Goal: Information Seeking & Learning: Learn about a topic

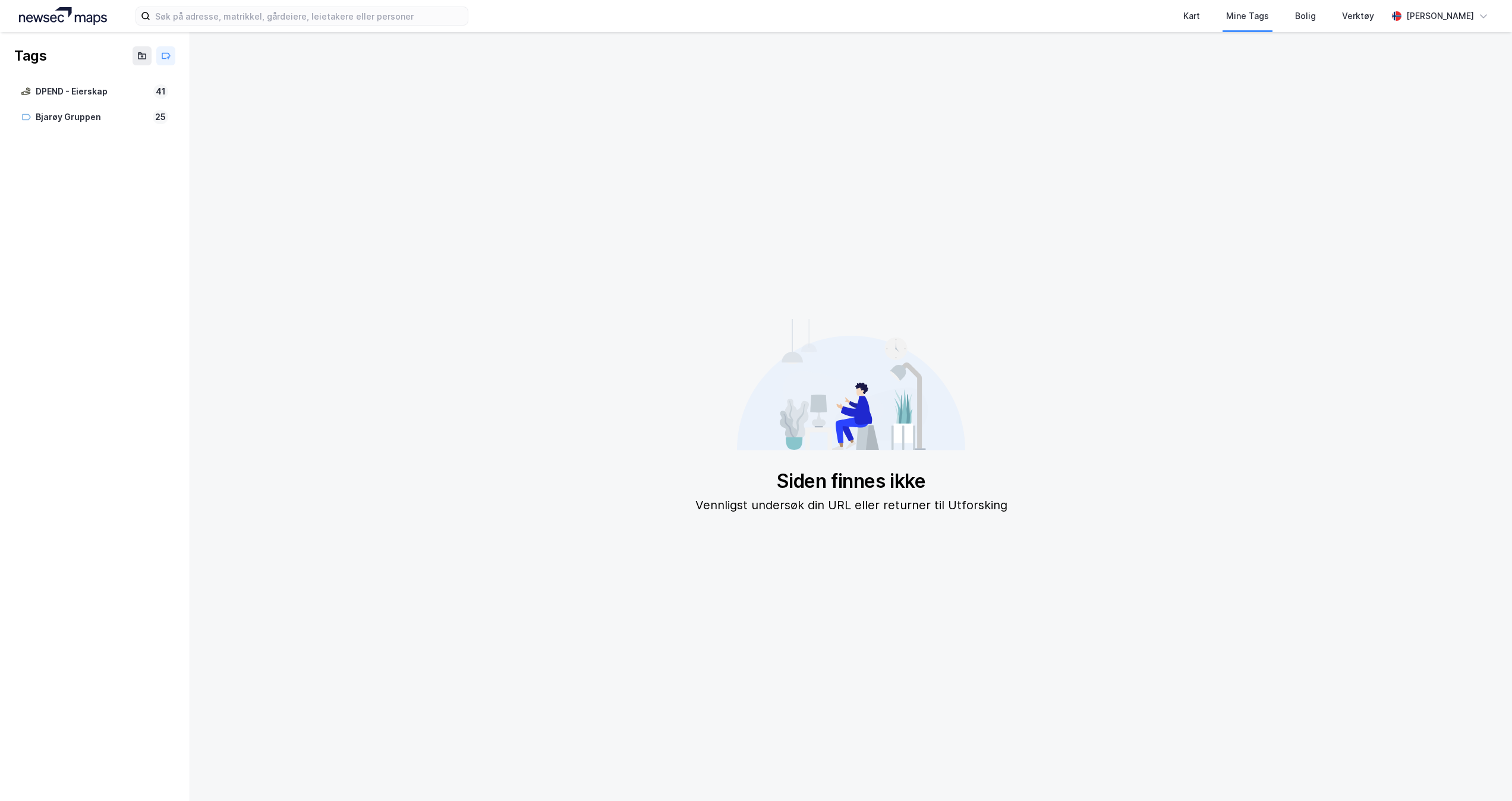
click at [62, 16] on img at bounding box center [63, 16] width 88 height 18
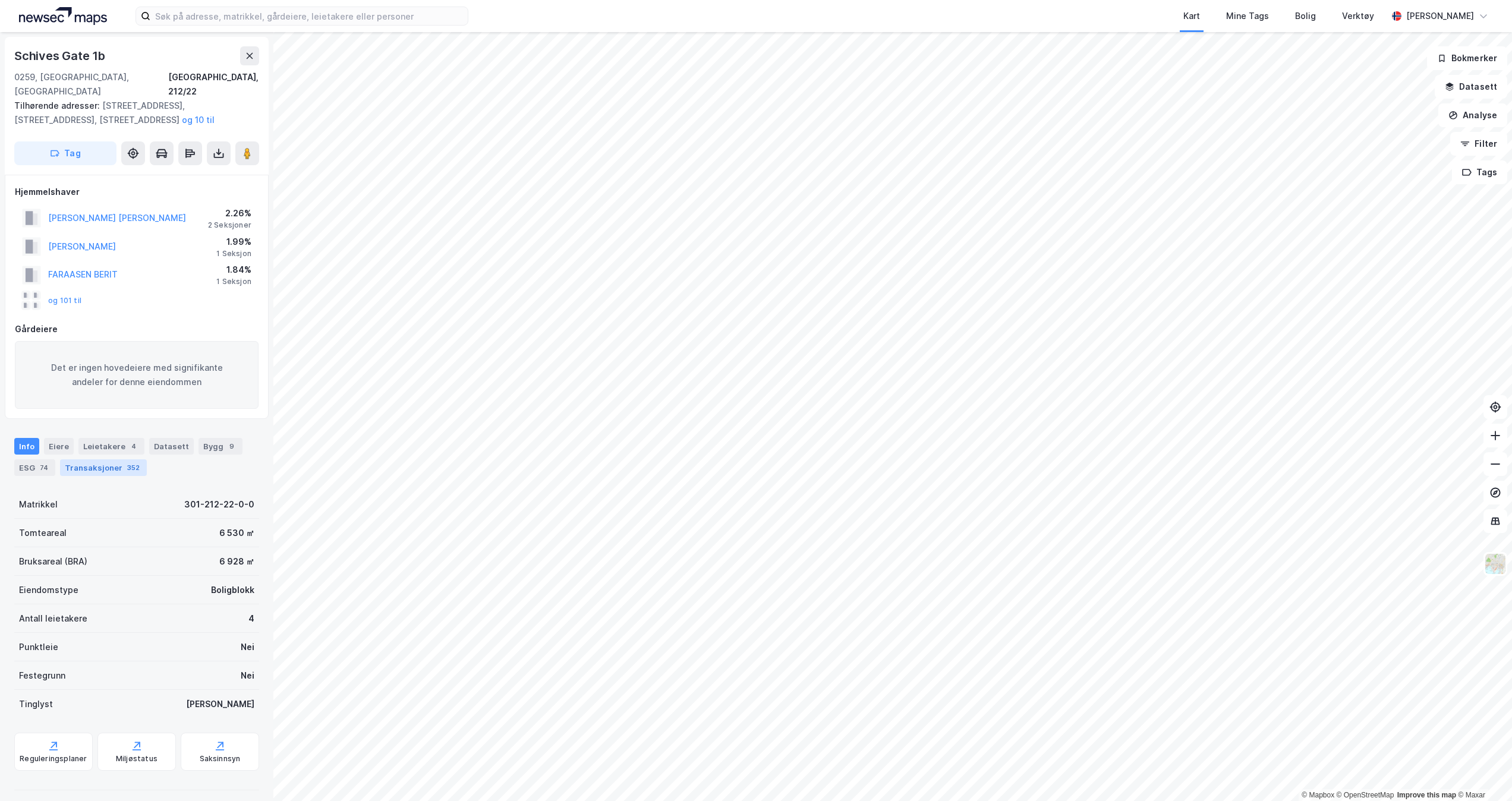
click at [96, 460] on div "Transaksjoner 352" at bounding box center [103, 467] width 87 height 16
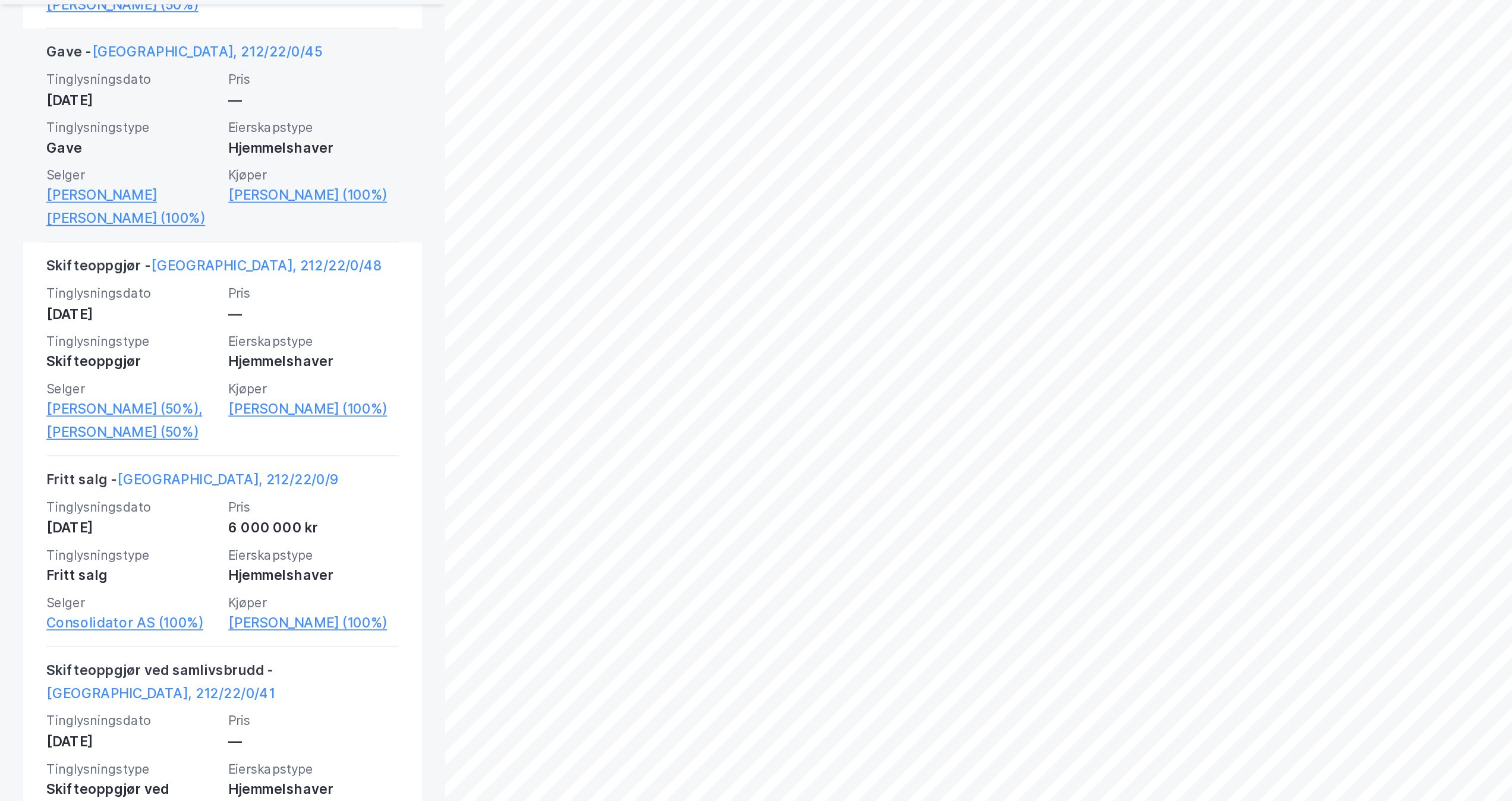
scroll to position [4895, 0]
